Goal: Information Seeking & Learning: Learn about a topic

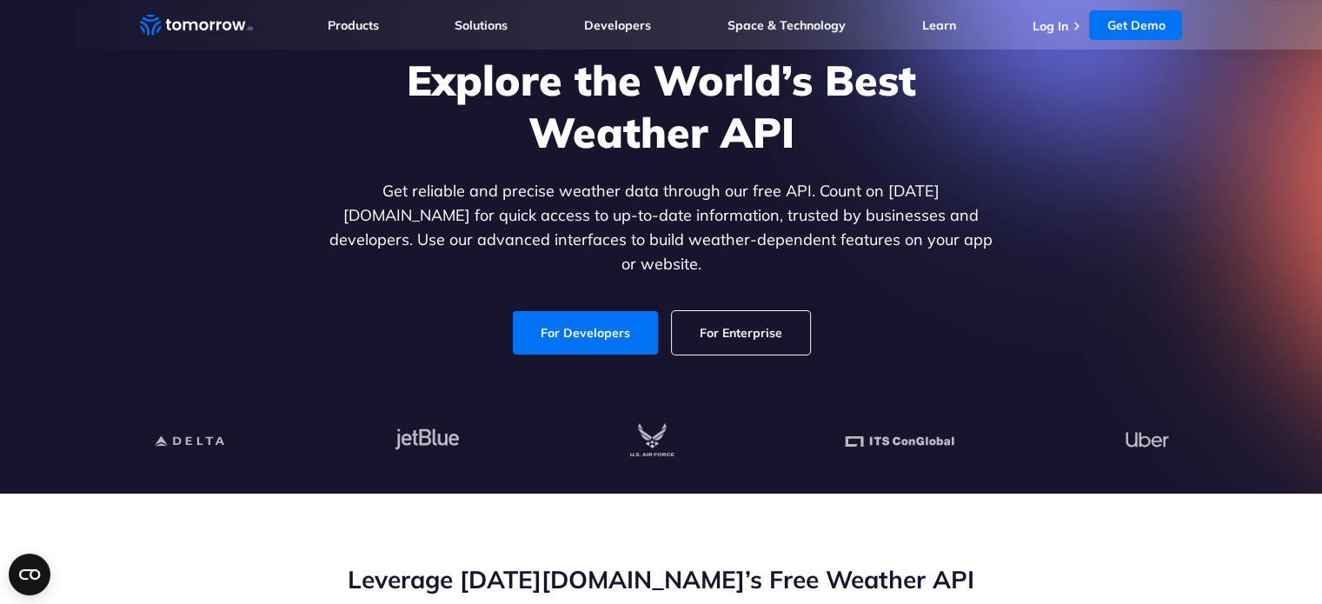
click at [604, 320] on link "For Developers" at bounding box center [585, 332] width 145 height 43
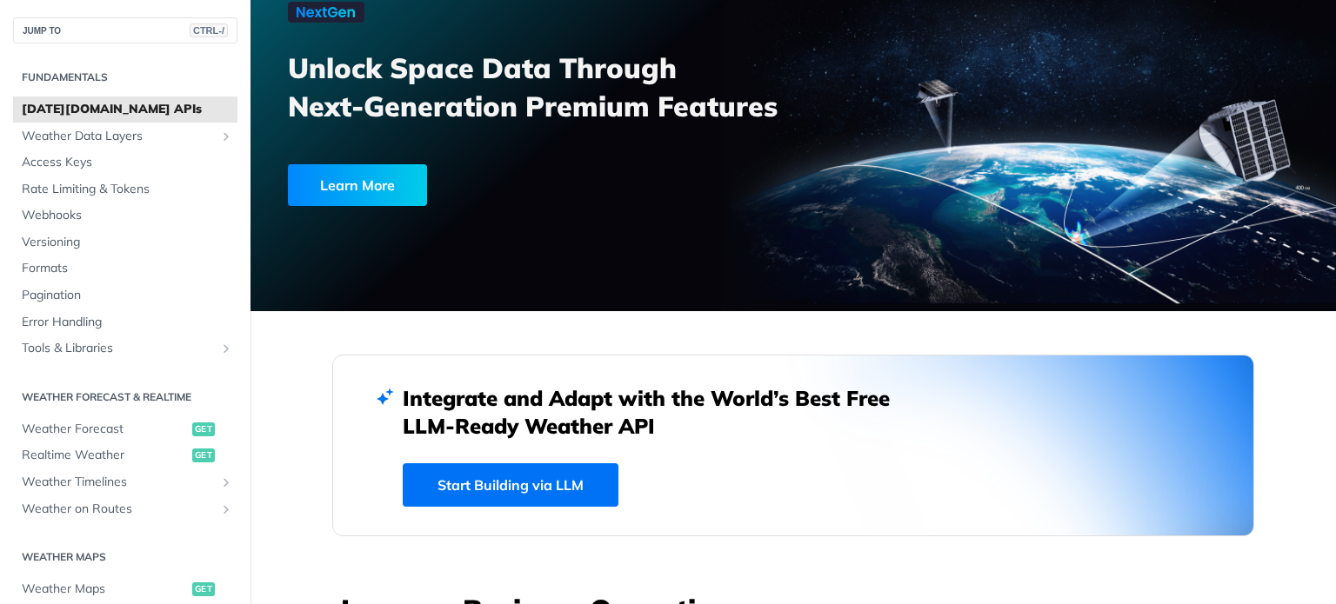
scroll to position [125, 0]
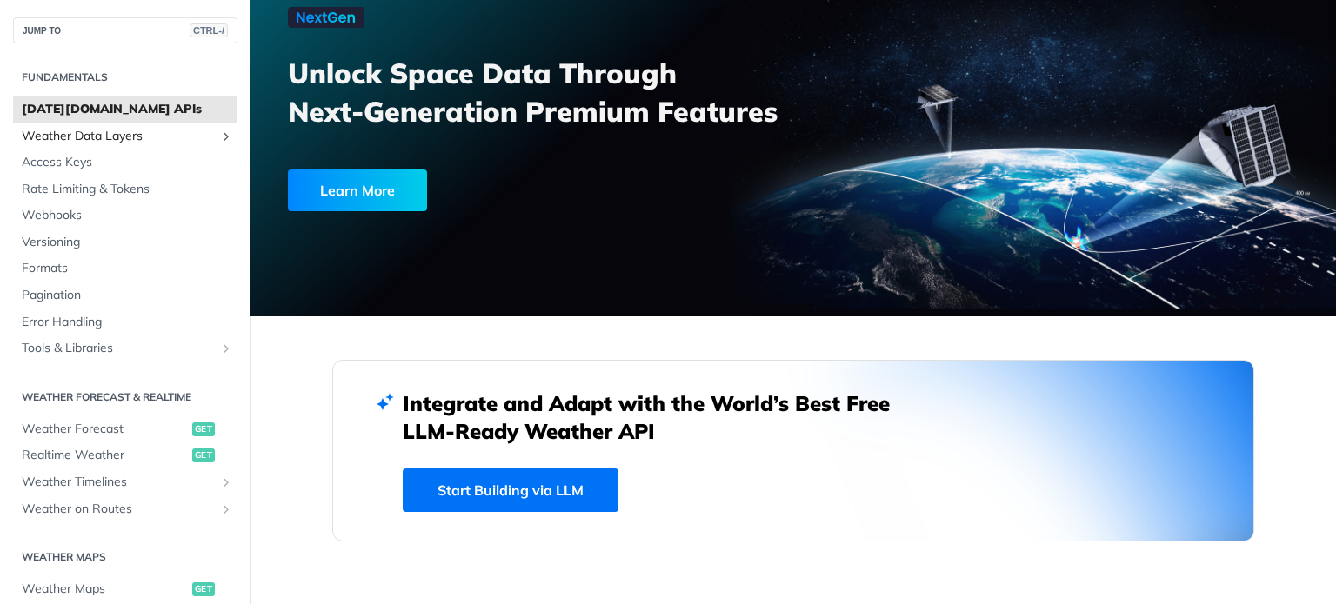
click at [117, 143] on span "Weather Data Layers" at bounding box center [118, 136] width 193 height 17
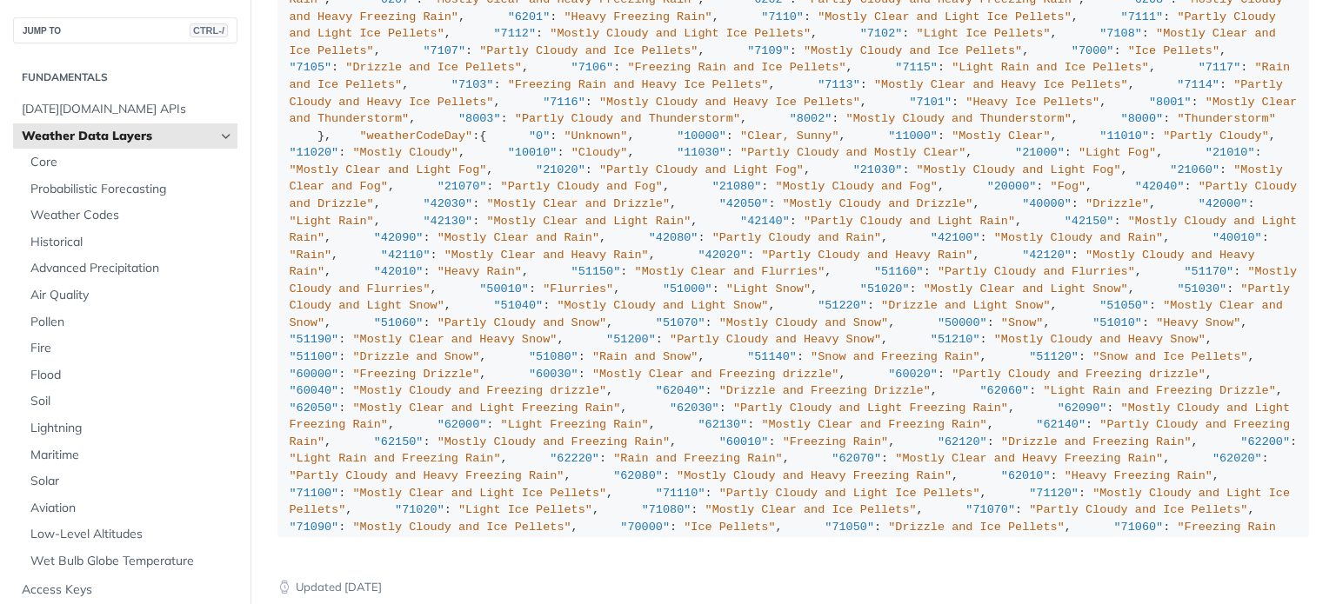
scroll to position [1435, 0]
